Goal: Subscribe to service/newsletter

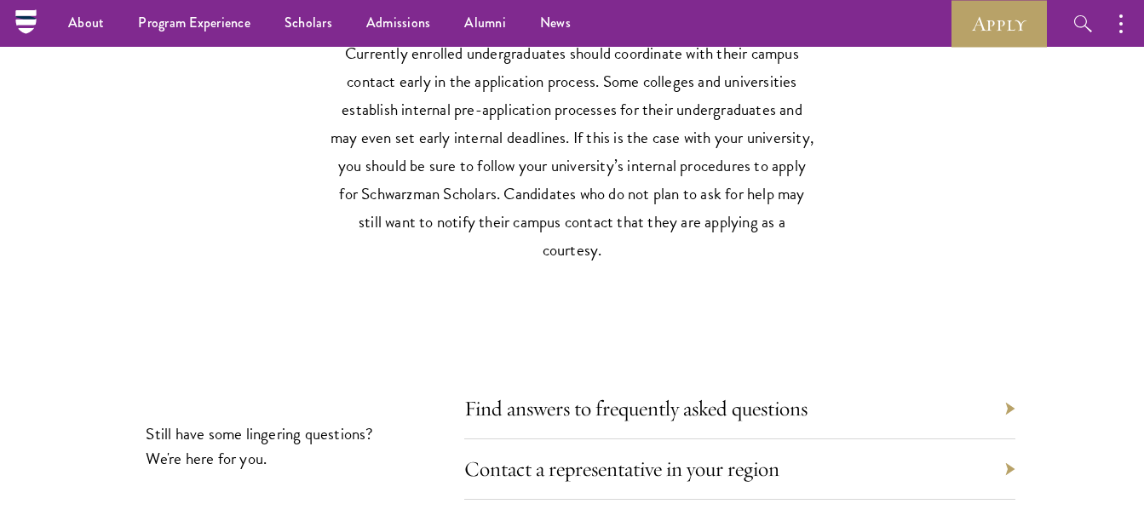
scroll to position [7692, 0]
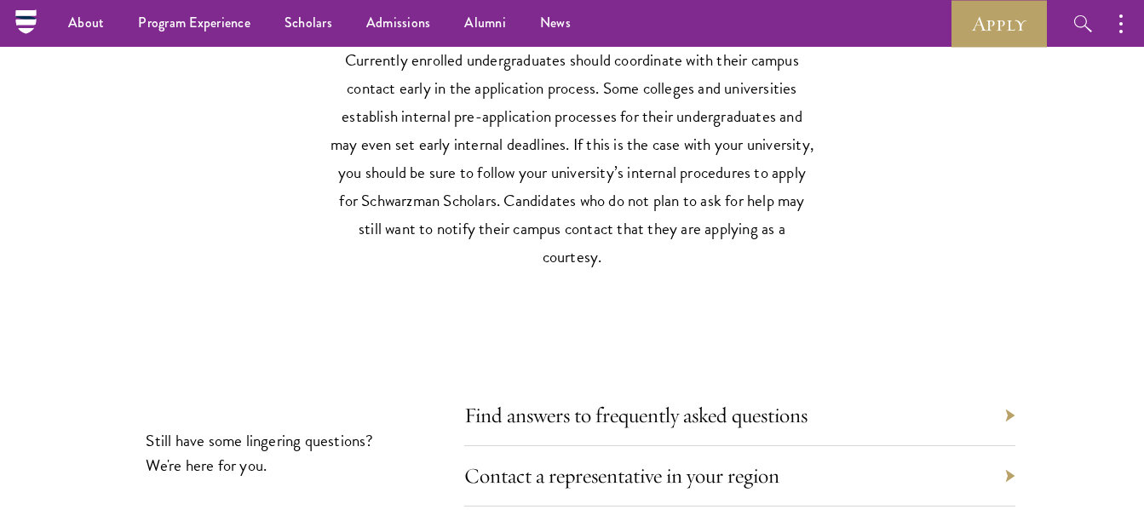
click at [1006, 400] on div "Find answers to frequently asked questions" at bounding box center [739, 416] width 551 height 60
click at [1008, 407] on div "Find answers to frequently asked questions" at bounding box center [739, 416] width 551 height 60
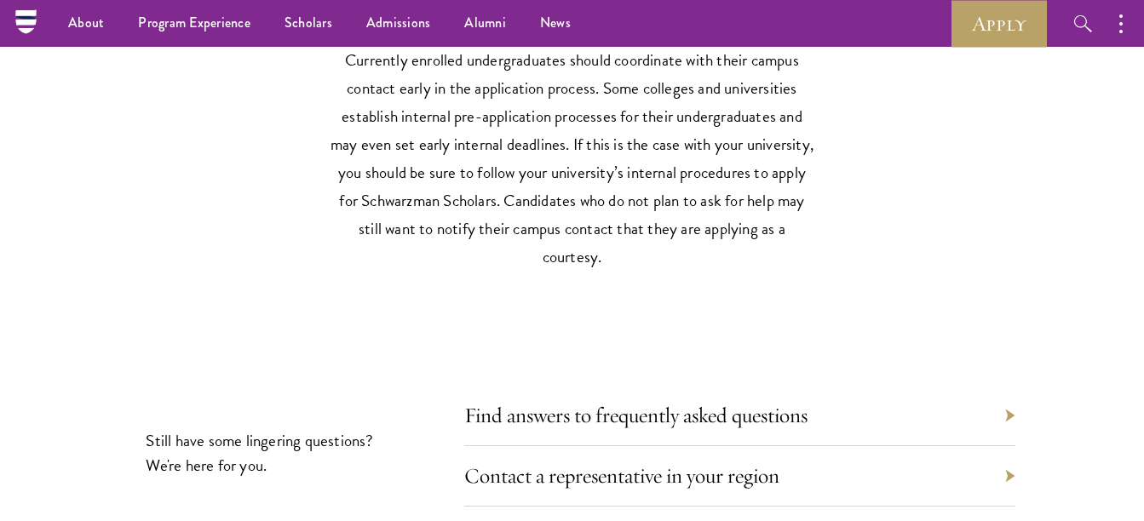
click at [1008, 407] on div "Find answers to frequently asked questions" at bounding box center [739, 416] width 551 height 60
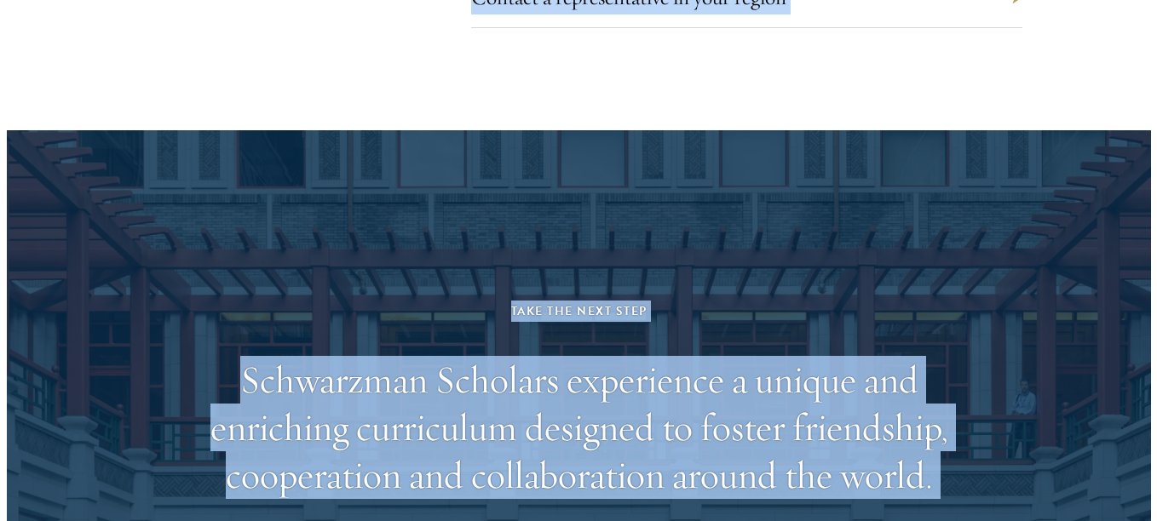
scroll to position [8736, 0]
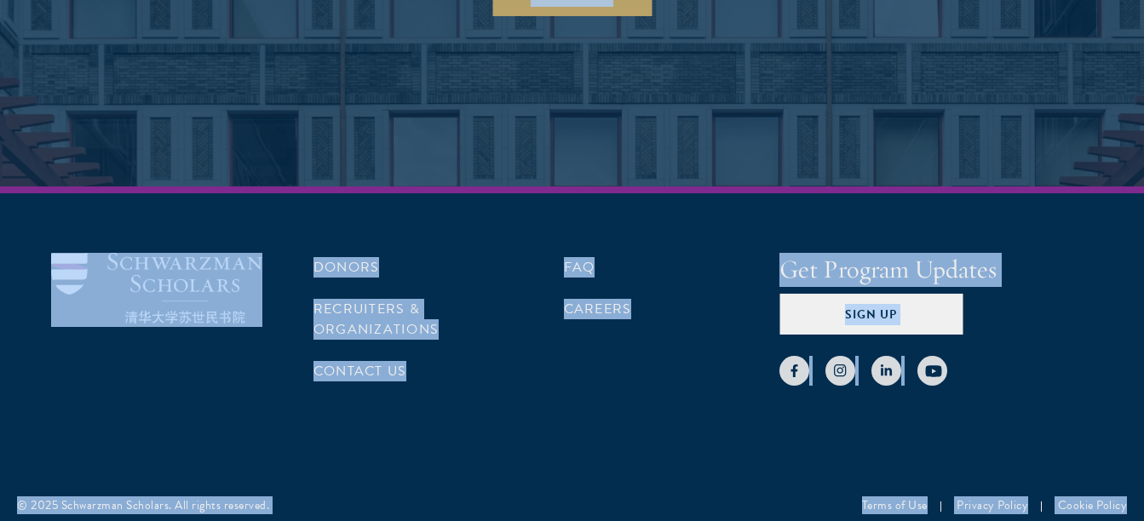
drag, startPoint x: 1008, startPoint y: 407, endPoint x: 1151, endPoint y: 562, distance: 210.4
click at [1035, 341] on div at bounding box center [937, 360] width 314 height 51
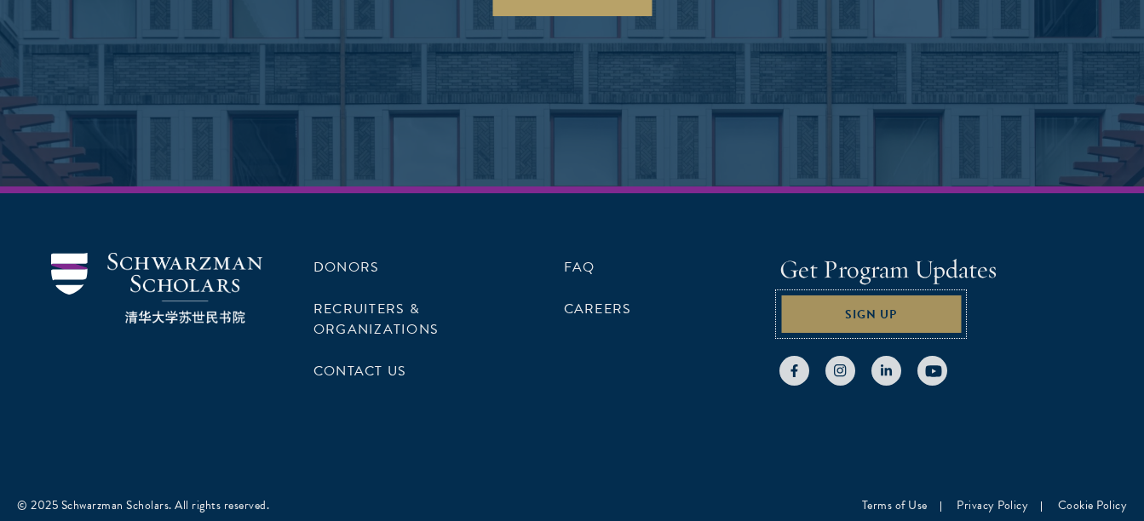
click at [930, 297] on button "Sign Up" at bounding box center [871, 314] width 183 height 41
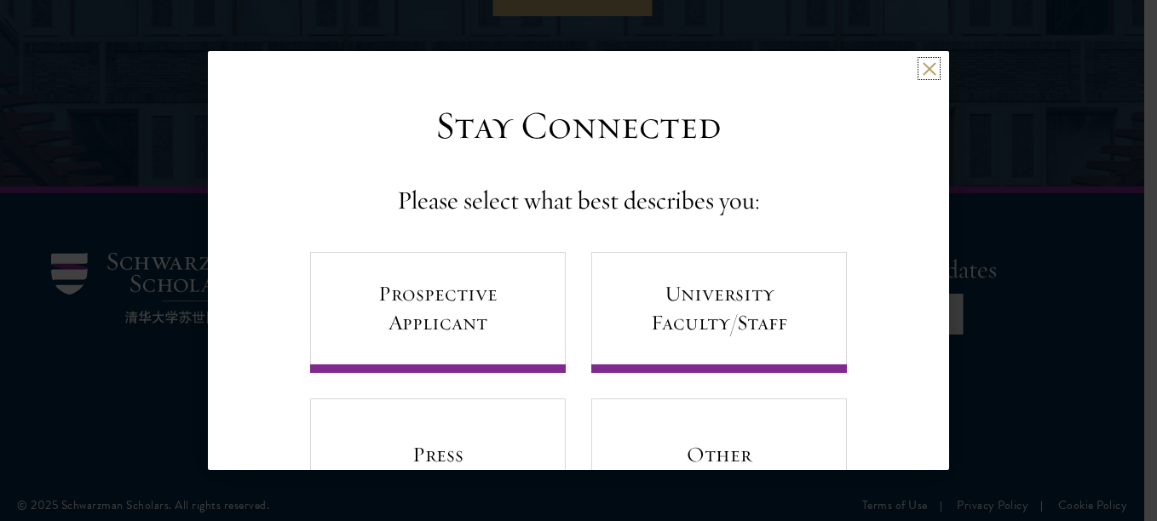
scroll to position [88, 0]
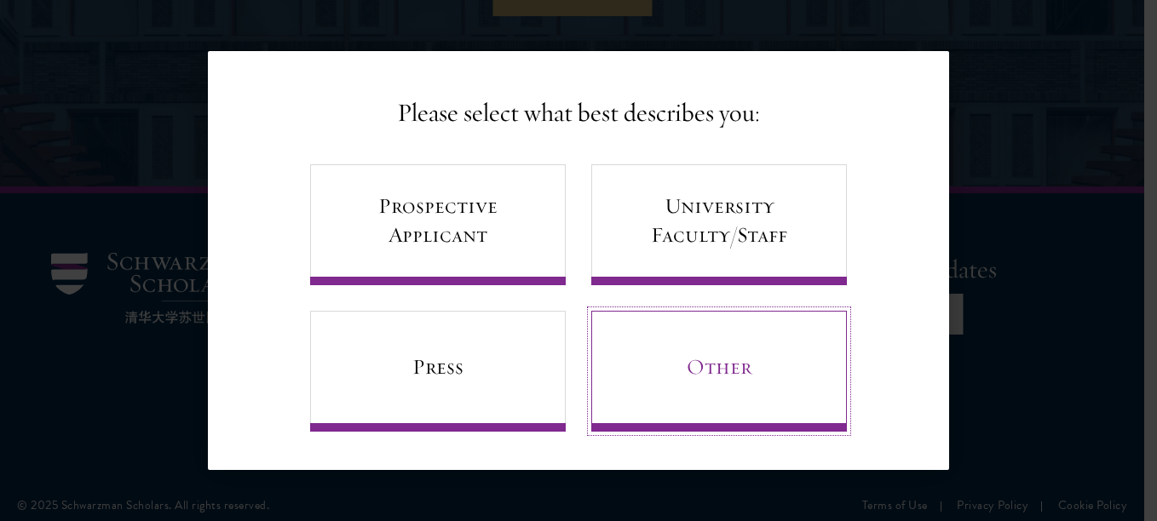
click at [700, 371] on link "Other" at bounding box center [719, 371] width 256 height 121
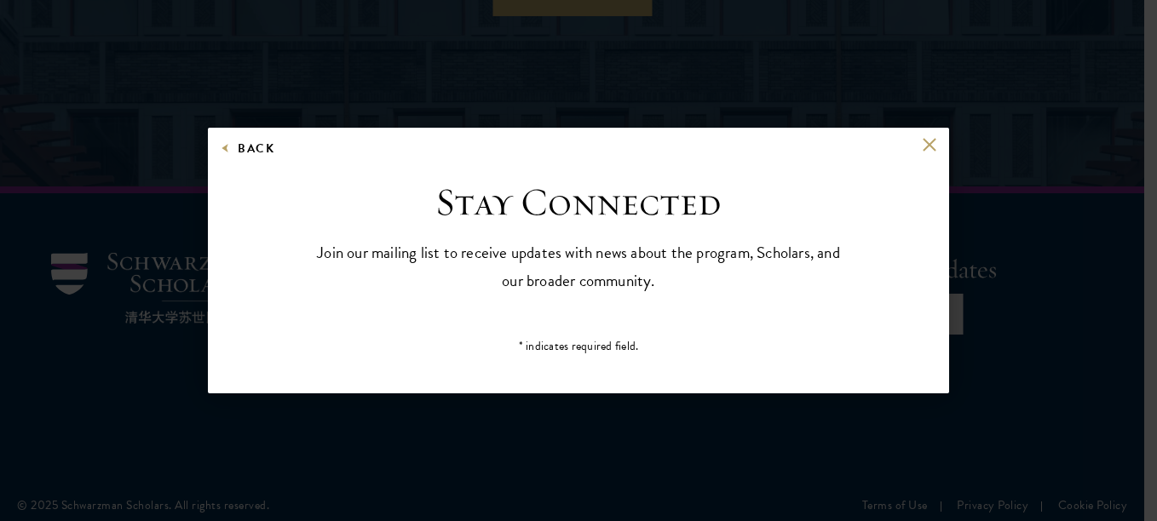
scroll to position [0, 0]
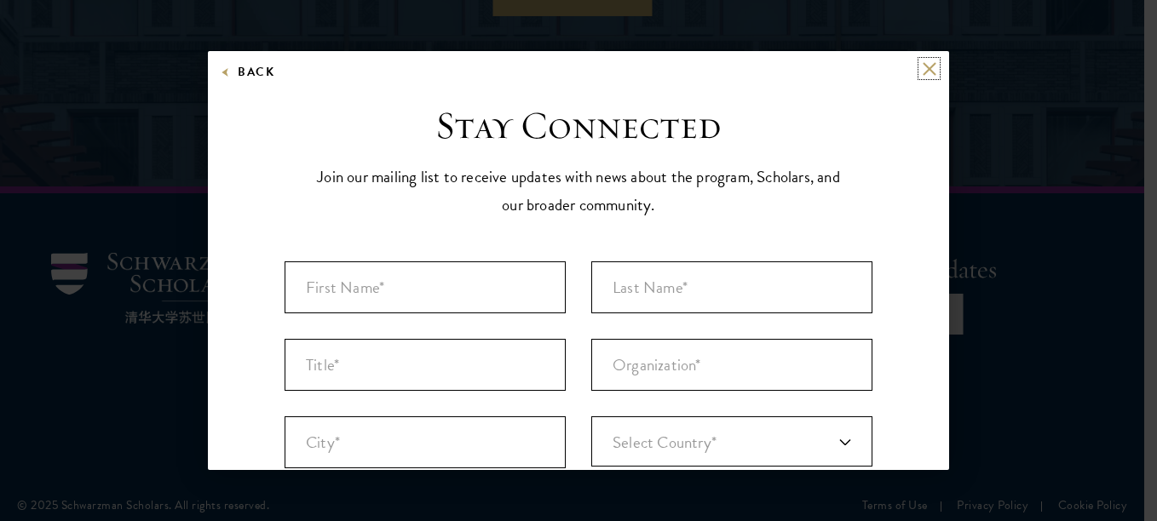
click at [922, 71] on button at bounding box center [929, 68] width 14 height 14
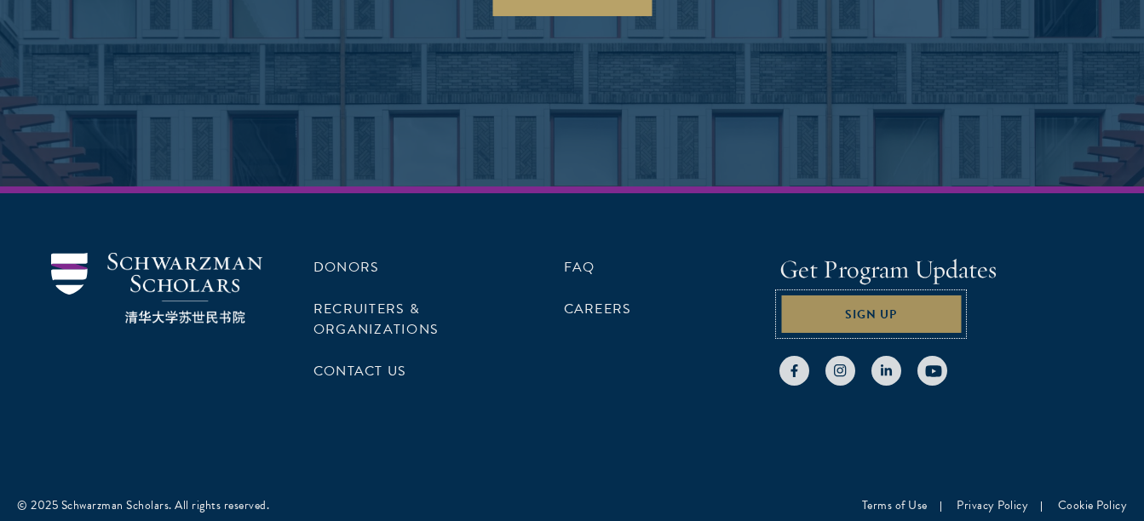
click at [901, 315] on button "Sign Up" at bounding box center [871, 314] width 183 height 41
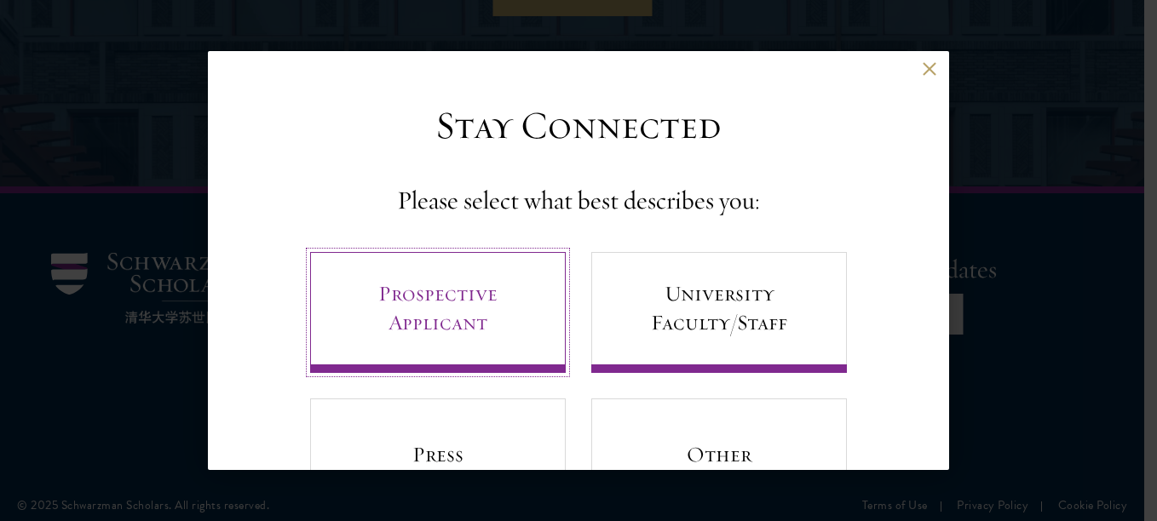
click at [491, 332] on link "Prospective Applicant" at bounding box center [438, 312] width 256 height 121
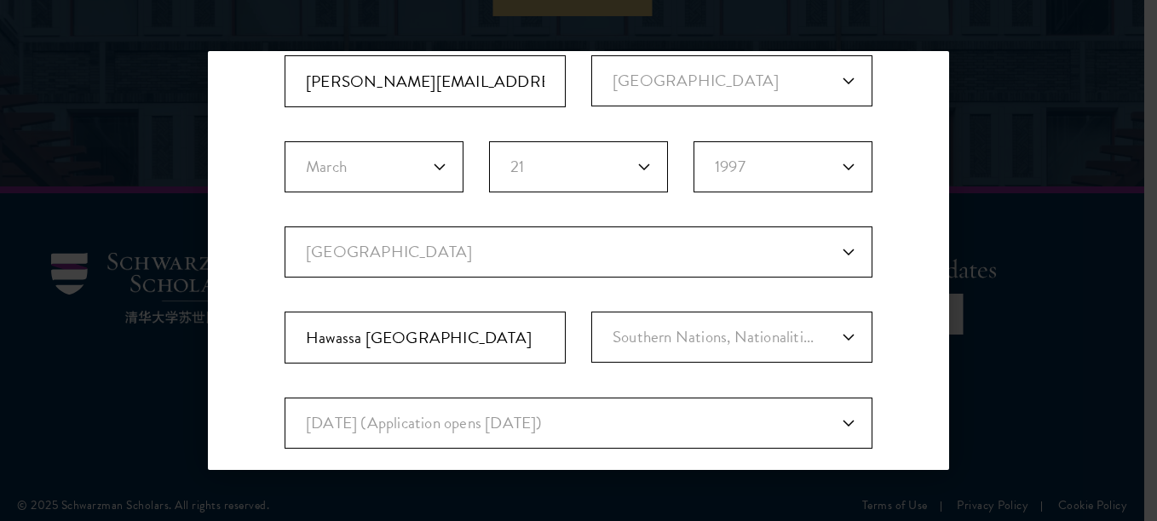
scroll to position [307, 0]
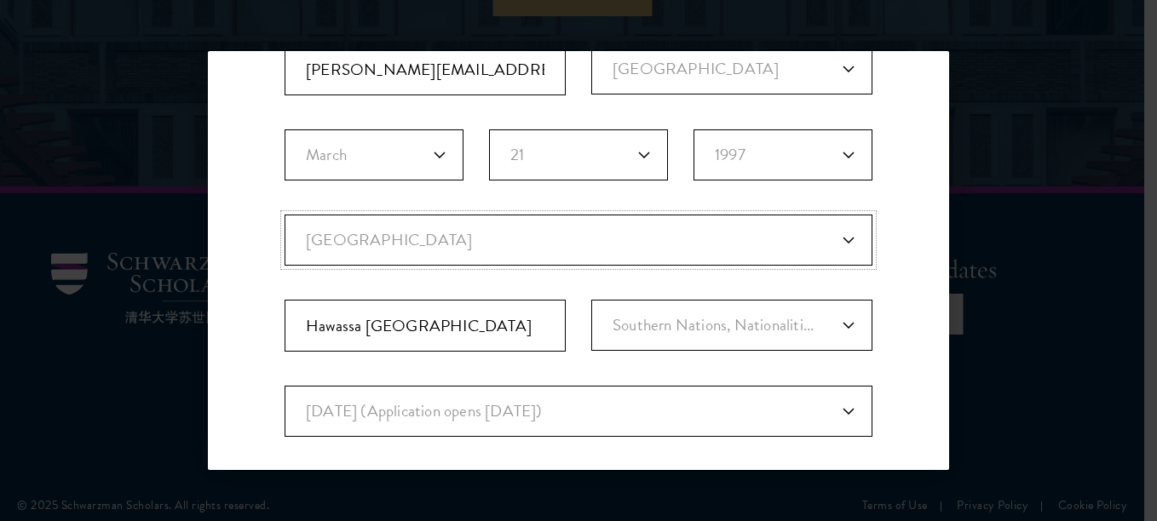
click at [833, 243] on select "Current Country Afghanistan Aland Islands Albania Algeria Andorra Angola Anguil…" at bounding box center [579, 240] width 588 height 51
select select "ET"
click at [285, 215] on select "Current Country Afghanistan Aland Islands Albania Algeria Andorra Angola Anguil…" at bounding box center [579, 240] width 588 height 51
click at [838, 326] on select "Select Region Addis Ababa Afar Amhara Benishangul-Gumuz Dire Dawa Gambela Harar…" at bounding box center [731, 325] width 281 height 51
click at [920, 379] on div "Stay Connected Please select what best describes you: Prospective Applicant Uni…" at bounding box center [578, 278] width 741 height 967
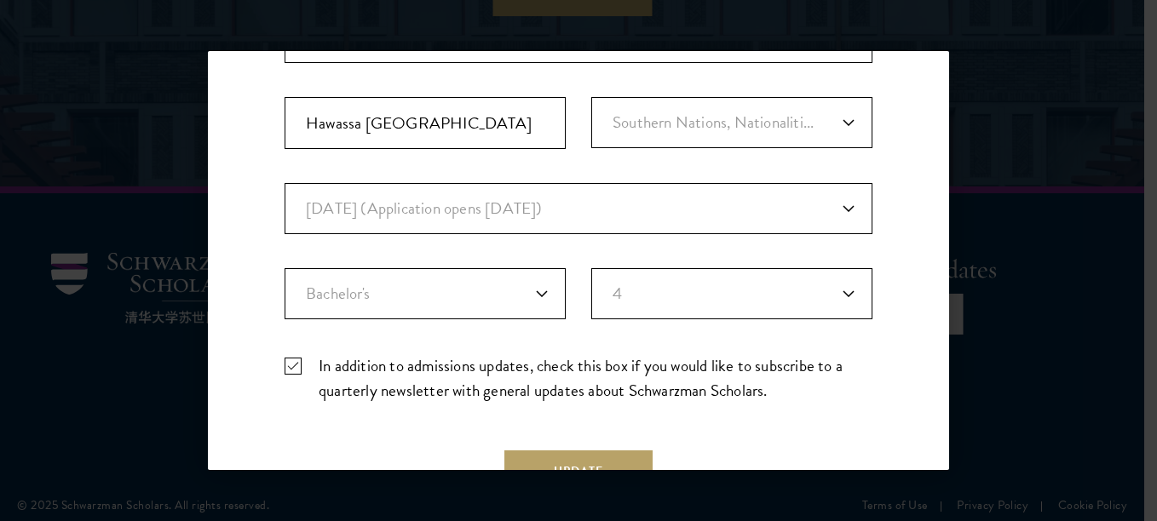
scroll to position [511, 0]
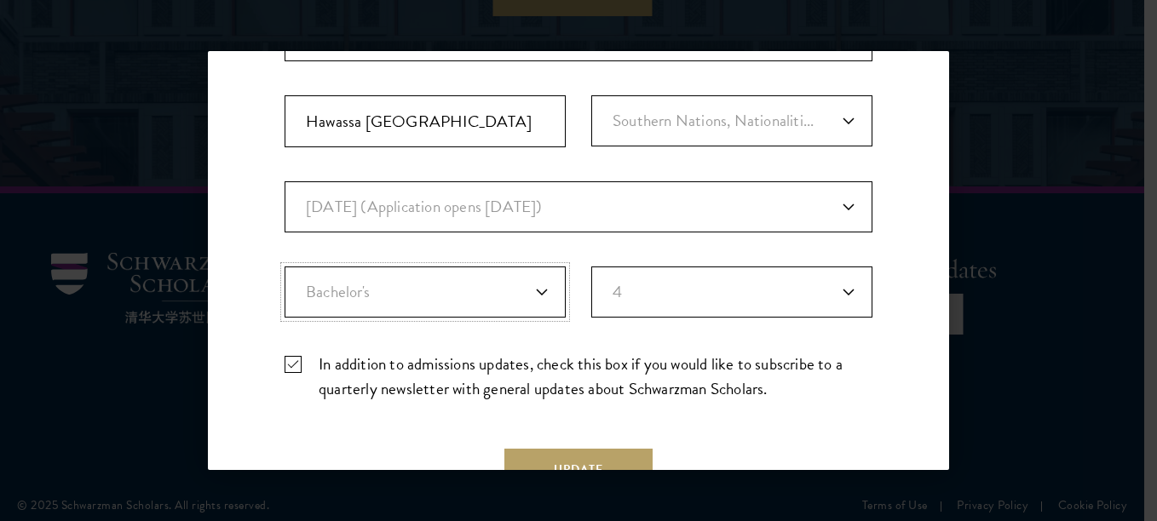
click at [532, 289] on select "Highest Level of Degree?* PHD Bachelor's Master's Current Undergraduate Student" at bounding box center [425, 292] width 281 height 51
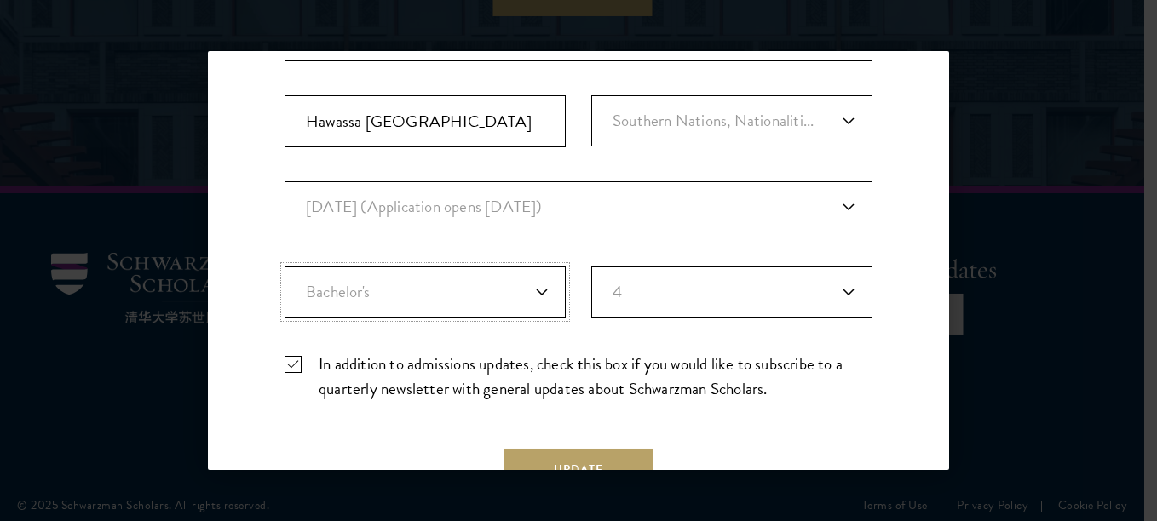
click at [532, 289] on select "Highest Level of Degree?* PHD Bachelor's Master's Current Undergraduate Student" at bounding box center [425, 292] width 281 height 51
click at [285, 267] on select "Highest Level of Degree?* PHD Bachelor's Master's Current Undergraduate Student" at bounding box center [425, 292] width 281 height 51
click at [838, 293] on select "Years of Post Graduation Experience?* 1 2 3 4 5 6 7 8 9 10" at bounding box center [731, 292] width 281 height 51
click at [537, 296] on select "Highest Level of Degree?* PHD Bachelor's Master's Current Undergraduate Student" at bounding box center [425, 292] width 281 height 51
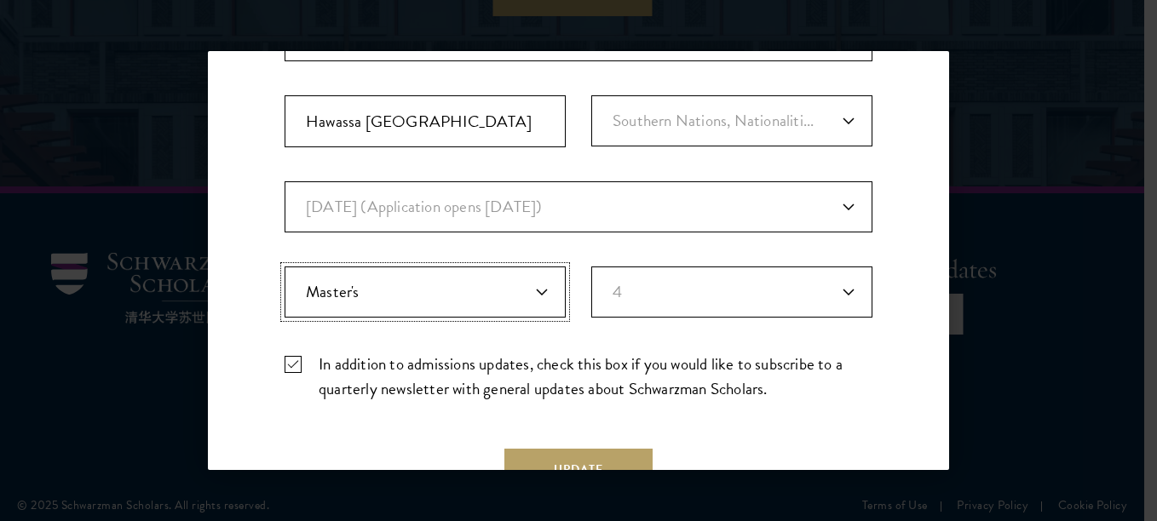
select select "baef124f-e103-44b1-8ca6-5d0669438e44"
click at [285, 267] on select "Highest Level of Degree?* PHD Bachelor's Master's Current Undergraduate Student" at bounding box center [425, 292] width 281 height 51
click at [841, 286] on select "Years of Post Graduation Experience?* 1 2 3 4 5 6 7 8 9 10" at bounding box center [731, 292] width 281 height 51
select select "3"
click at [591, 267] on select "Years of Post Graduation Experience?* 1 2 3 4 5 6 7 8 9 10" at bounding box center [731, 292] width 281 height 51
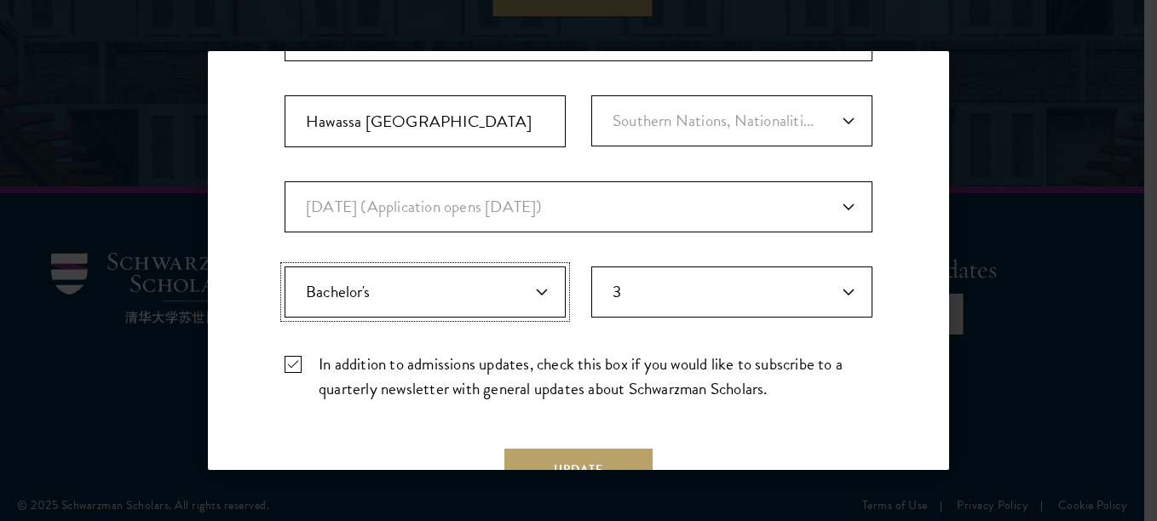
click at [532, 291] on select "Highest Level of Degree?* PHD Bachelor's Master's Current Undergraduate Student" at bounding box center [425, 292] width 281 height 51
click at [541, 290] on select "Highest Level of Degree?* PHD Bachelor's Master's Current Undergraduate Student" at bounding box center [425, 292] width 281 height 51
select select "009547fe-3364-4351-8e81-63abea734008"
click at [285, 267] on select "Highest Level of Degree?* PHD Bachelor's Master's Current Undergraduate Student" at bounding box center [425, 292] width 281 height 51
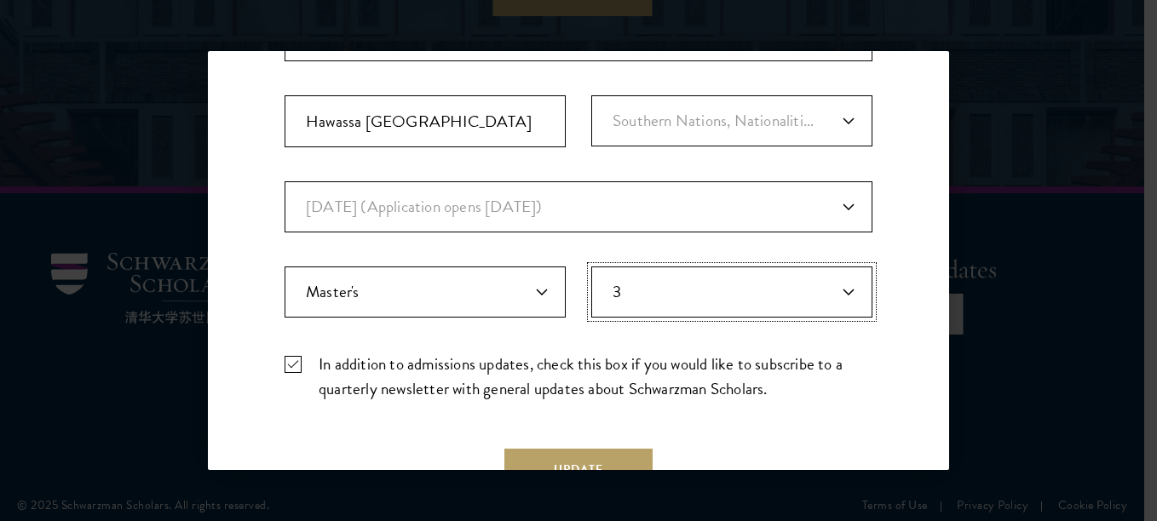
click at [840, 285] on select "Years of Post Graduation Experience?* 1 2 3 4 5 6 7 8 9 10" at bounding box center [731, 292] width 281 height 51
select select "4"
click at [591, 267] on select "Years of Post Graduation Experience?* 1 2 3 4 5 6 7 8 9 10" at bounding box center [731, 292] width 281 height 51
click at [615, 457] on button "Update" at bounding box center [578, 469] width 148 height 41
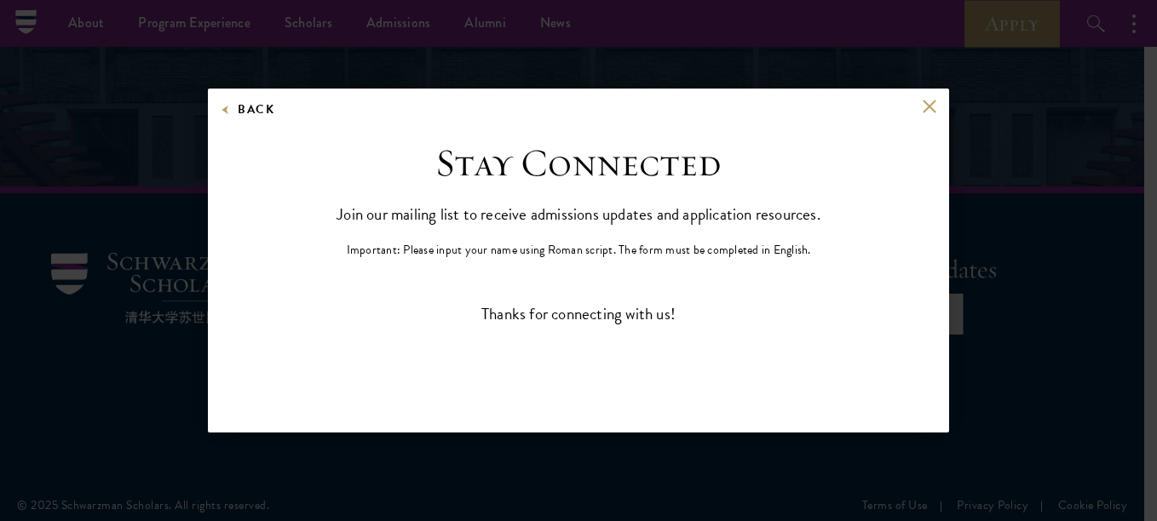
scroll to position [0, 0]
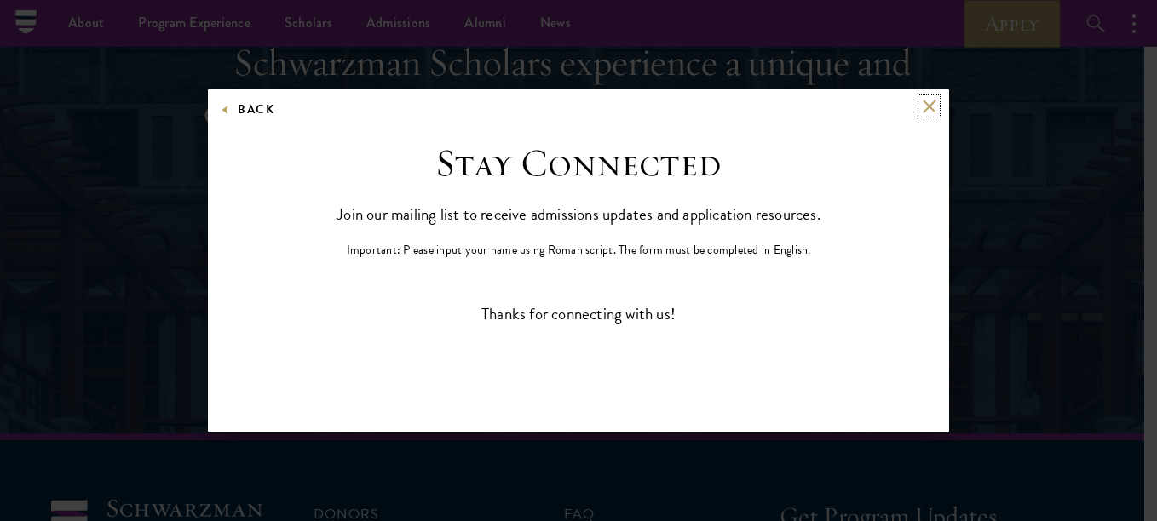
click at [930, 103] on button at bounding box center [929, 106] width 14 height 14
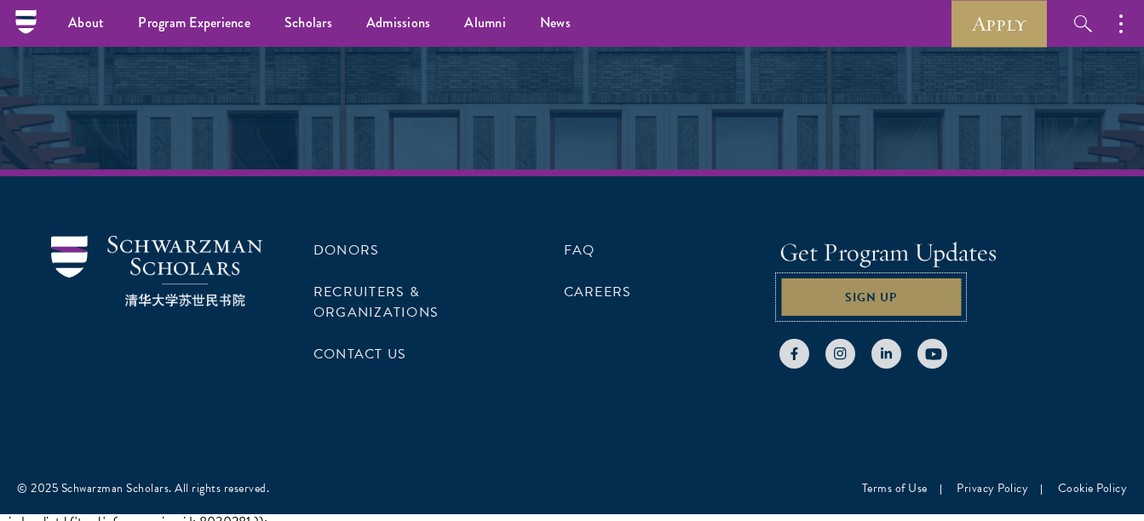
scroll to position [8297, 0]
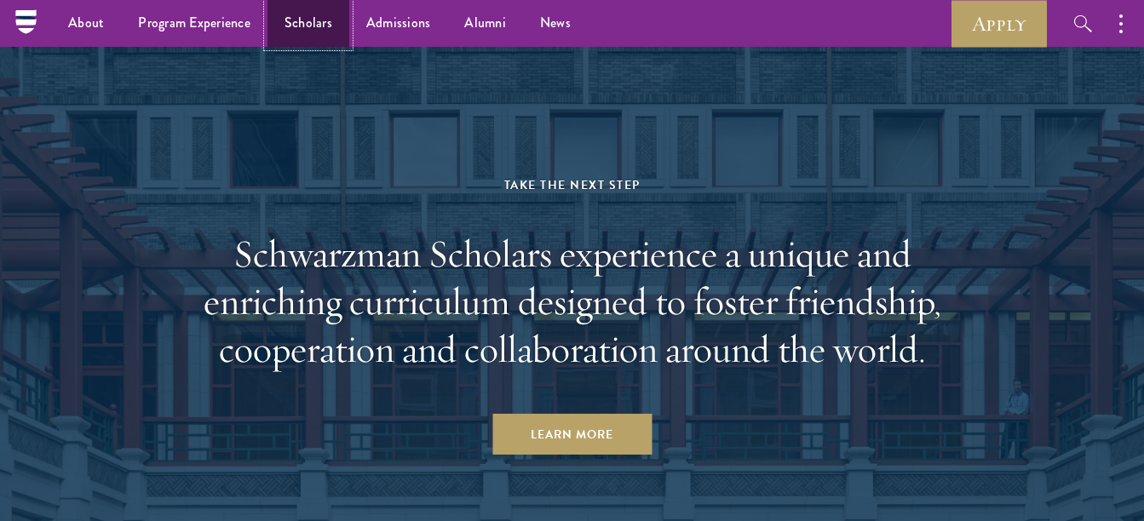
click at [324, 11] on link "Scholars" at bounding box center [309, 23] width 82 height 47
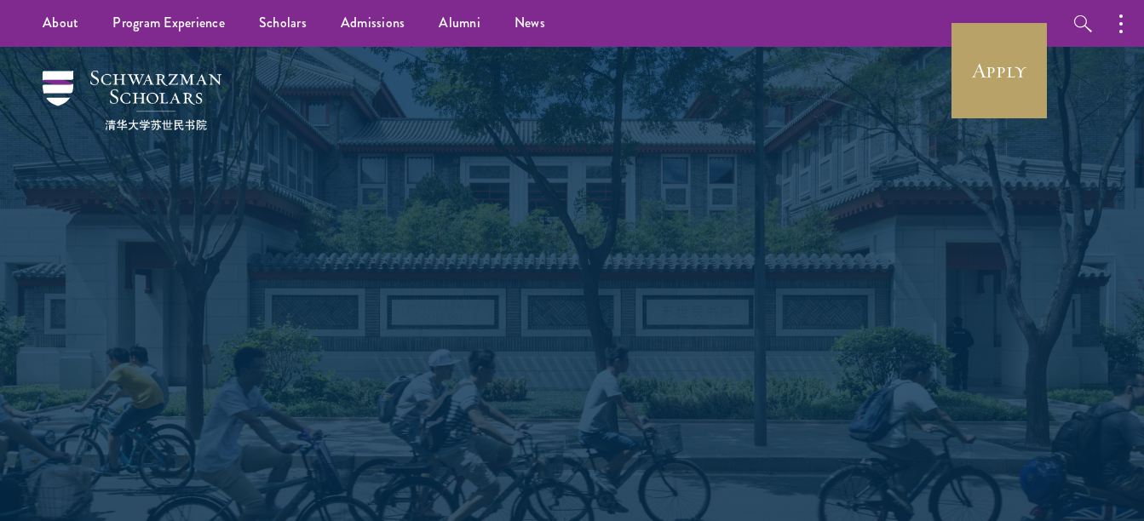
click at [459, 210] on div "Scholars" at bounding box center [573, 213] width 588 height 21
